Goal: Task Accomplishment & Management: Manage account settings

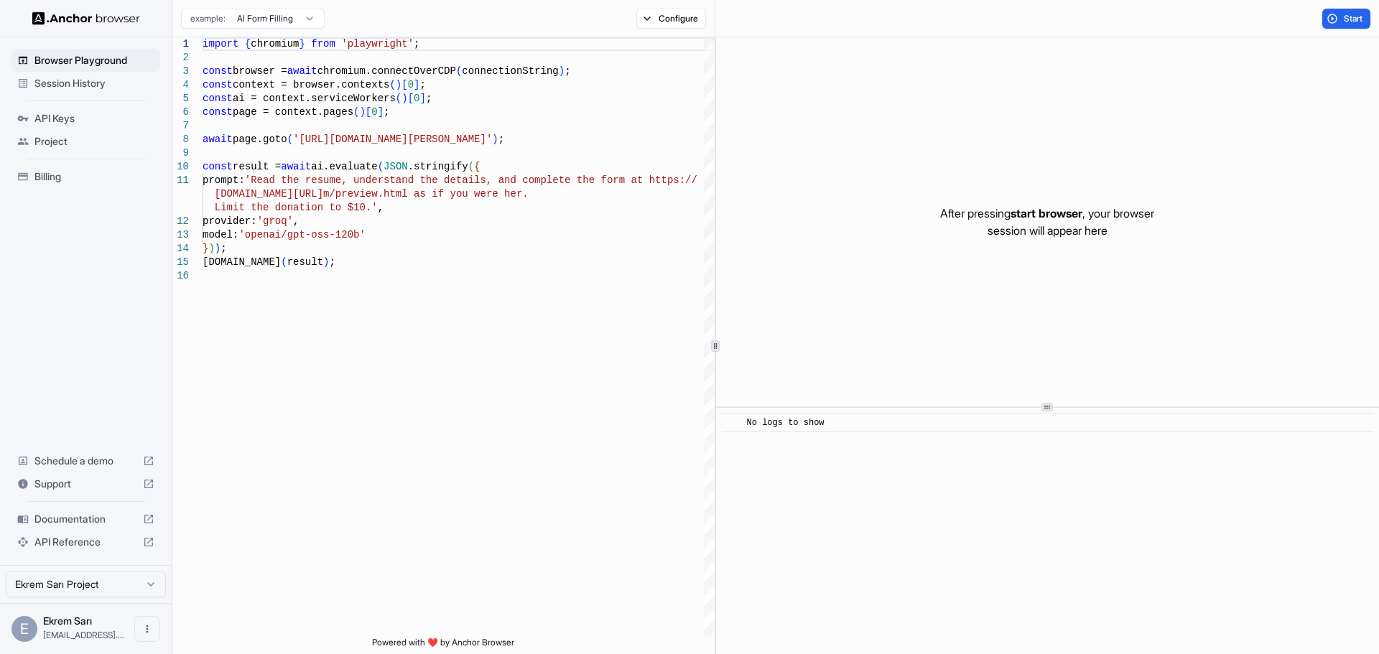
click at [73, 182] on span "Billing" at bounding box center [94, 177] width 120 height 14
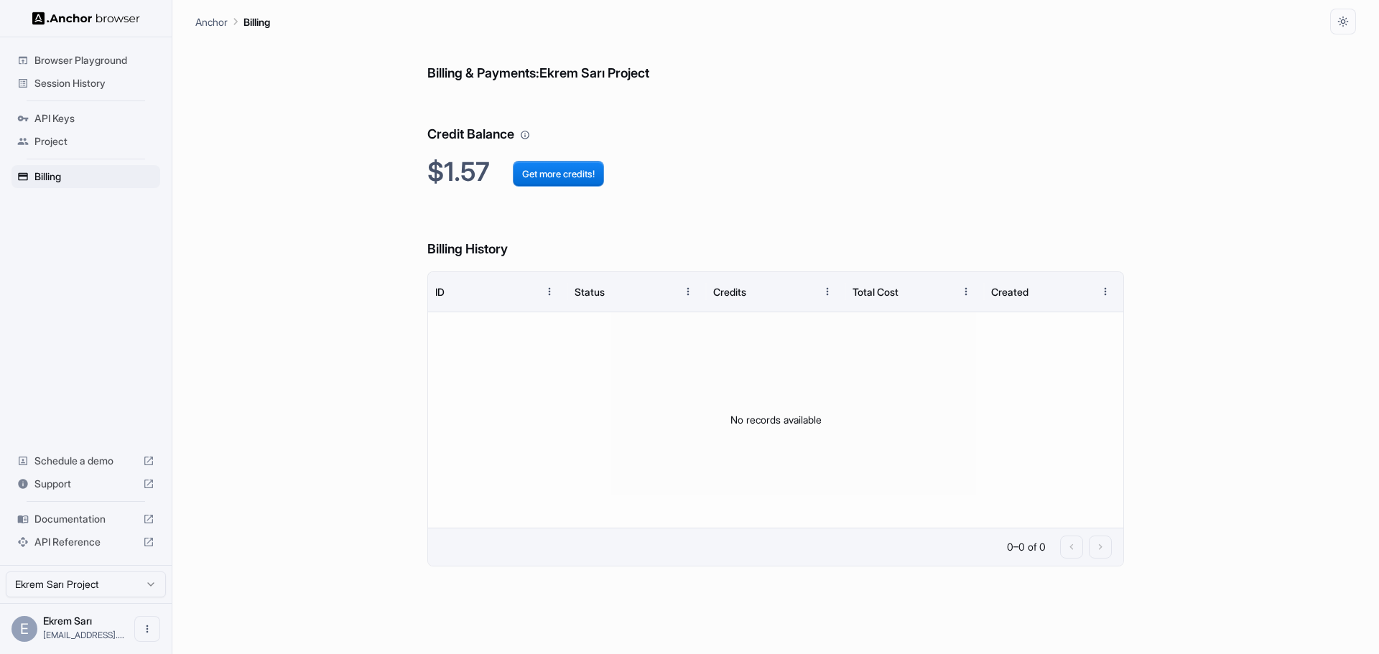
click at [58, 139] on span "Project" at bounding box center [94, 141] width 120 height 14
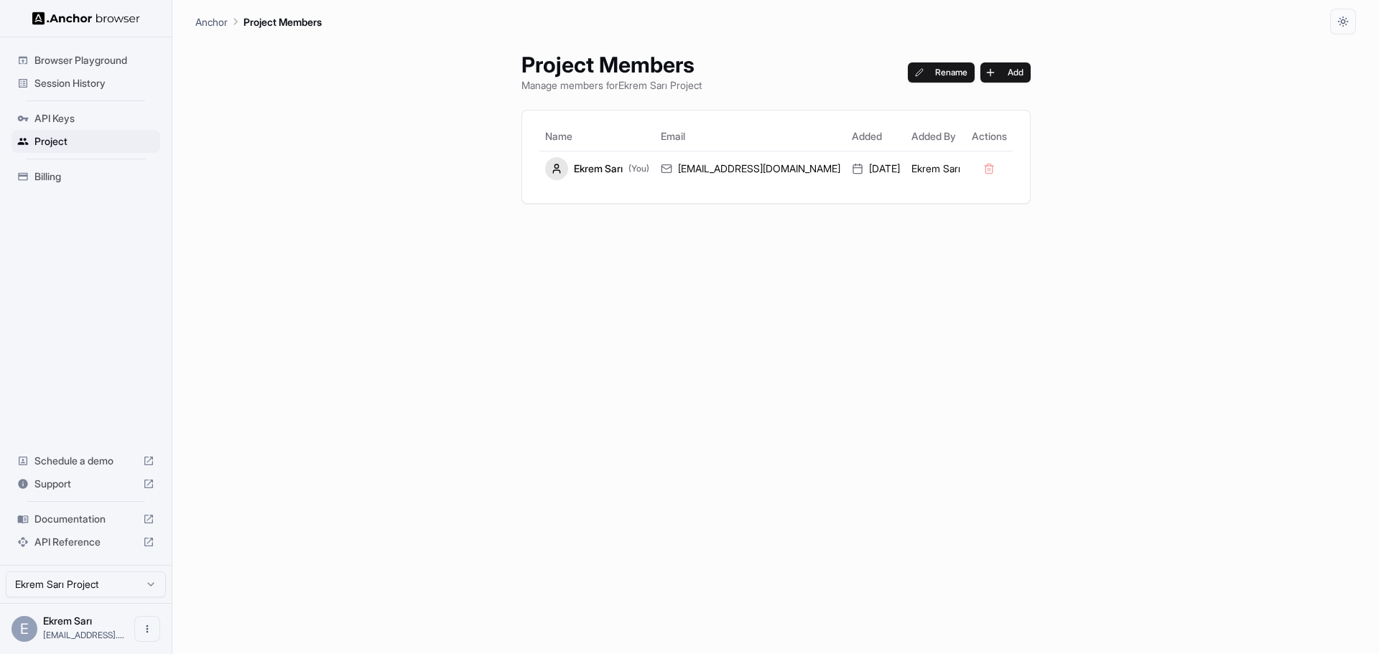
click at [62, 123] on span "API Keys" at bounding box center [94, 118] width 120 height 14
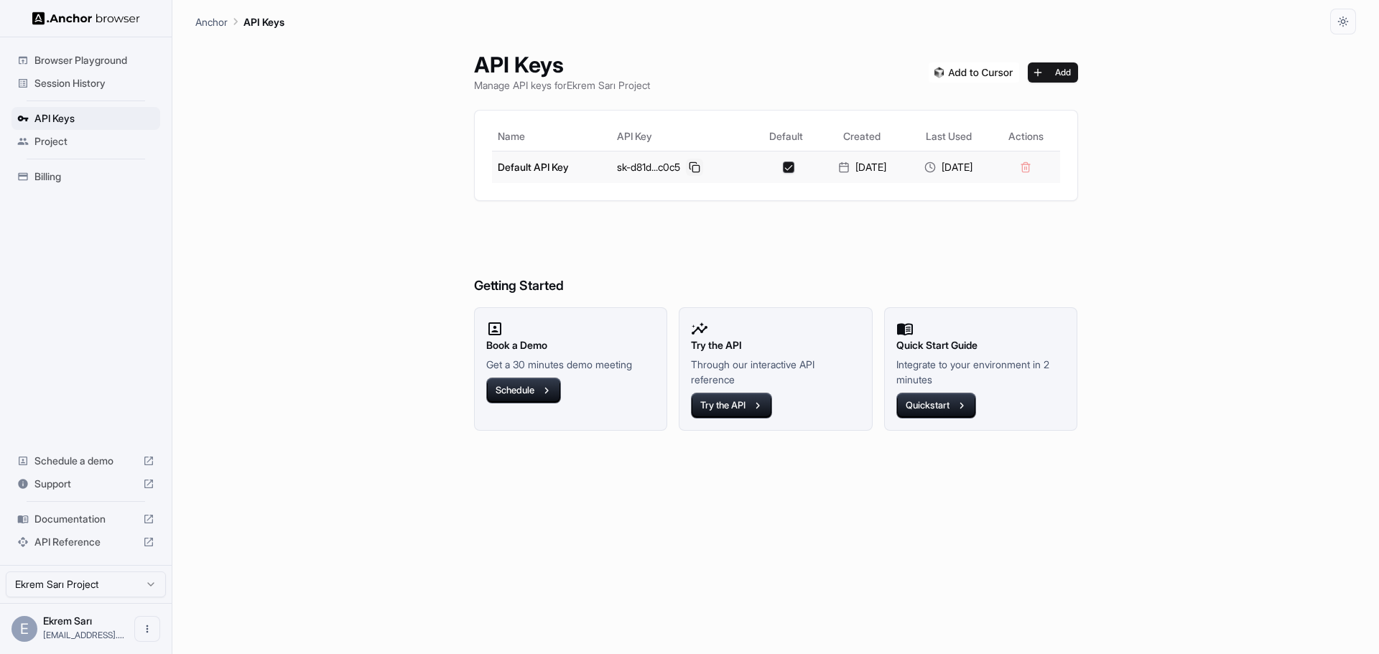
click at [686, 163] on button at bounding box center [694, 167] width 17 height 17
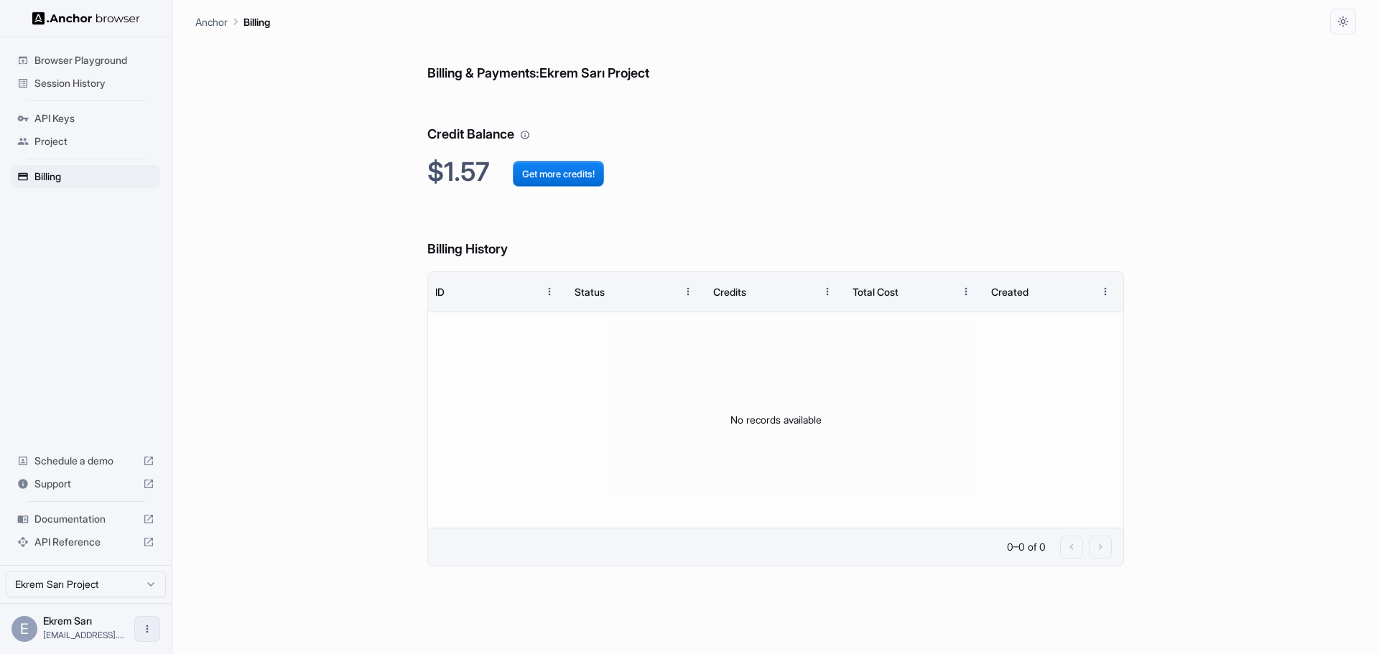
click at [150, 625] on icon "Open menu" at bounding box center [147, 629] width 11 height 11
click at [101, 628] on div at bounding box center [120, 629] width 57 height 14
